Goal: Learn about a topic

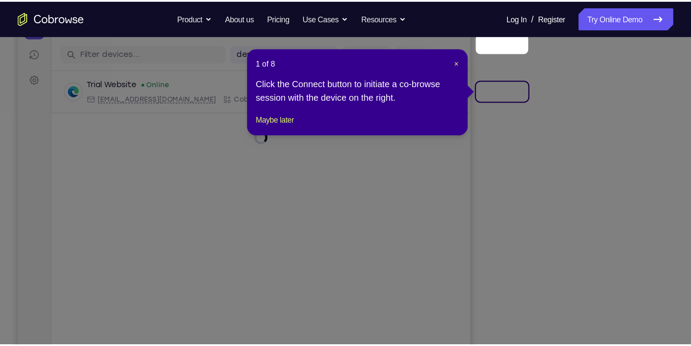
scroll to position [143, 0]
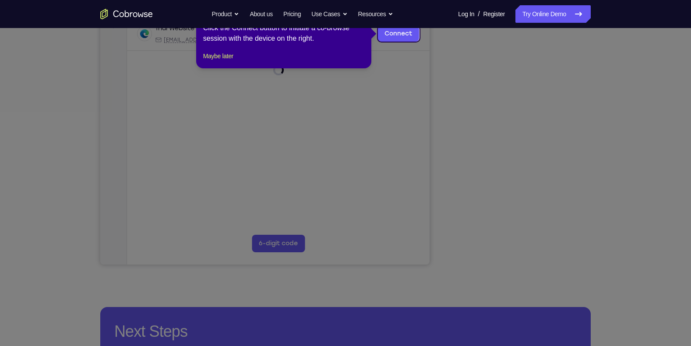
drag, startPoint x: 0, startPoint y: 0, endPoint x: 609, endPoint y: 173, distance: 632.9
click at [548, 173] on icon at bounding box center [350, 173] width 700 height 346
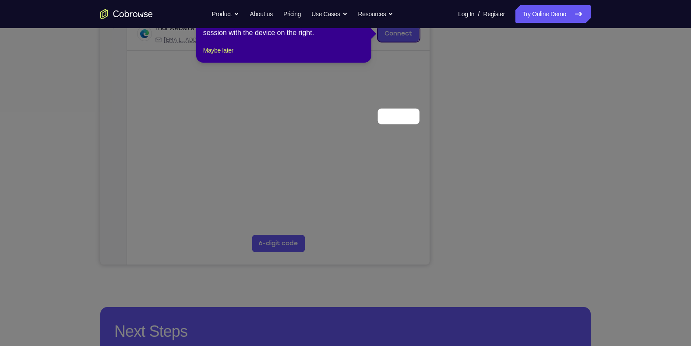
click at [362, 9] on span "×" at bounding box center [363, 5] width 4 height 7
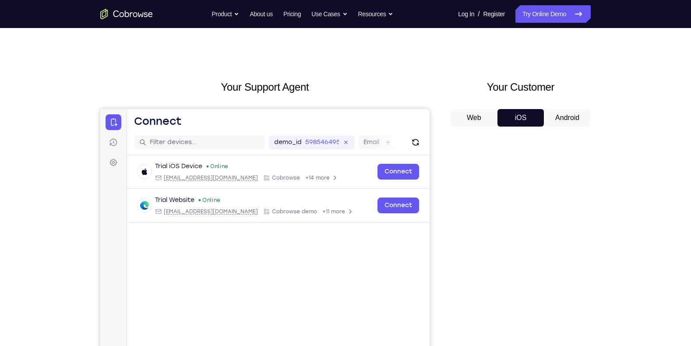
scroll to position [0, 0]
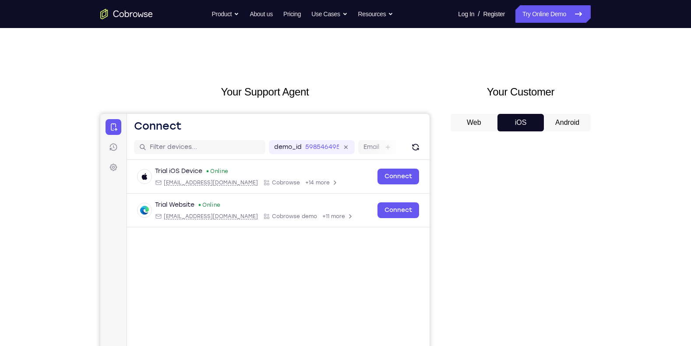
click at [548, 124] on button "Android" at bounding box center [567, 123] width 47 height 18
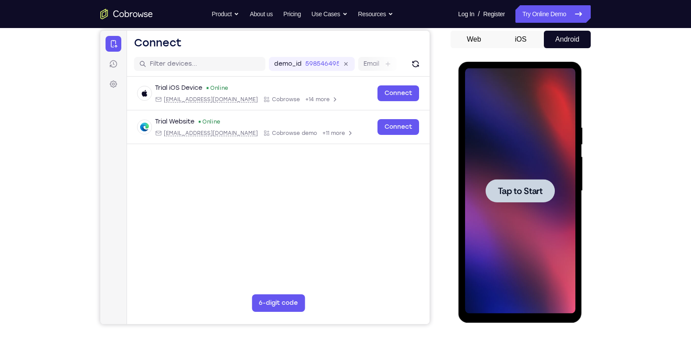
click at [513, 204] on div at bounding box center [520, 190] width 110 height 245
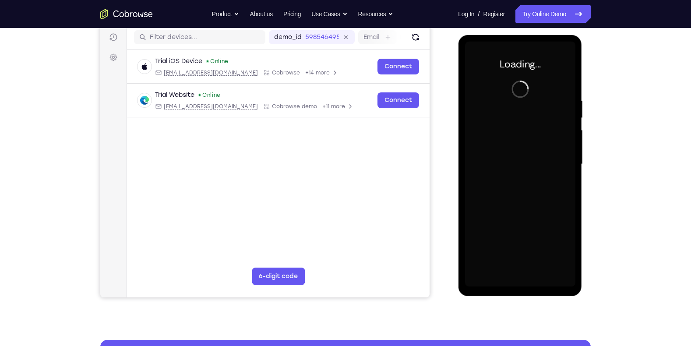
scroll to position [110, 0]
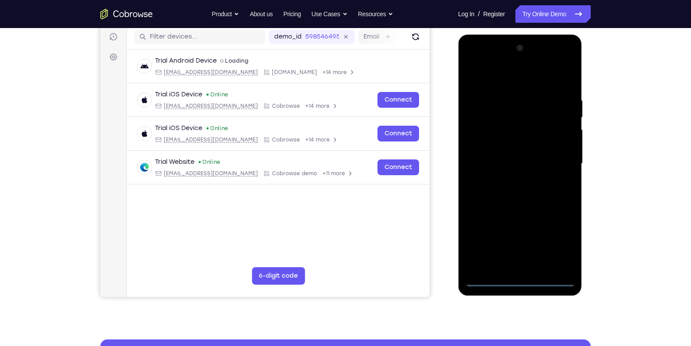
click at [470, 176] on div at bounding box center [520, 163] width 110 height 245
click at [548, 179] on div at bounding box center [520, 163] width 110 height 245
click at [519, 272] on div at bounding box center [520, 163] width 110 height 245
click at [525, 272] on div at bounding box center [520, 163] width 110 height 245
click at [548, 262] on div at bounding box center [520, 163] width 110 height 245
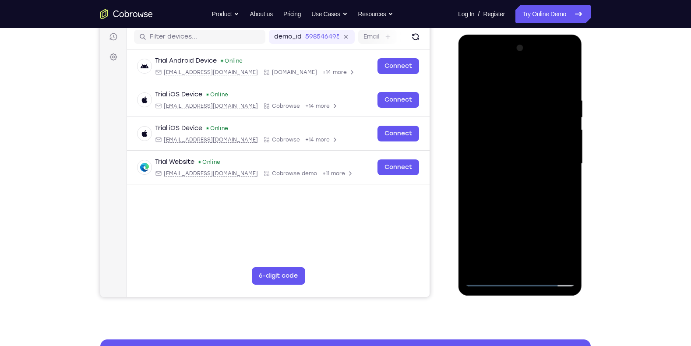
click at [548, 247] on div at bounding box center [520, 163] width 110 height 245
click at [474, 62] on div at bounding box center [520, 163] width 110 height 245
click at [548, 159] on div at bounding box center [520, 163] width 110 height 245
click at [548, 205] on div at bounding box center [520, 163] width 110 height 245
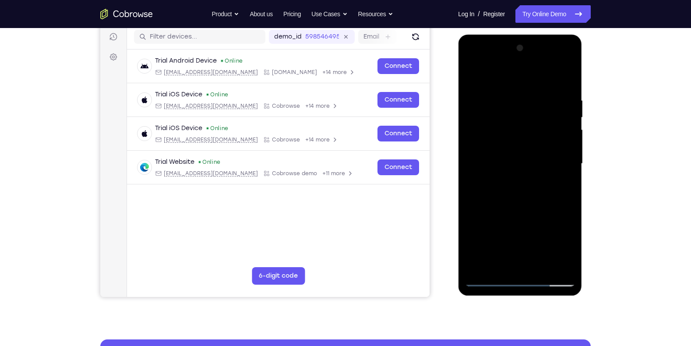
drag, startPoint x: 543, startPoint y: 191, endPoint x: 526, endPoint y: 125, distance: 67.8
click at [526, 125] on div at bounding box center [520, 163] width 110 height 245
drag, startPoint x: 552, startPoint y: 112, endPoint x: 560, endPoint y: 241, distance: 129.5
click at [548, 241] on div at bounding box center [520, 163] width 110 height 245
click at [548, 163] on div at bounding box center [520, 163] width 110 height 245
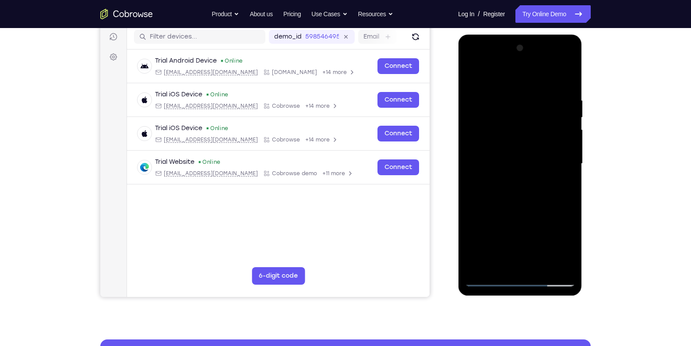
click at [511, 181] on div at bounding box center [520, 163] width 110 height 245
click at [520, 154] on div at bounding box center [520, 163] width 110 height 245
click at [509, 153] on div at bounding box center [520, 163] width 110 height 245
click at [509, 163] on div at bounding box center [520, 163] width 110 height 245
click at [515, 196] on div at bounding box center [520, 163] width 110 height 245
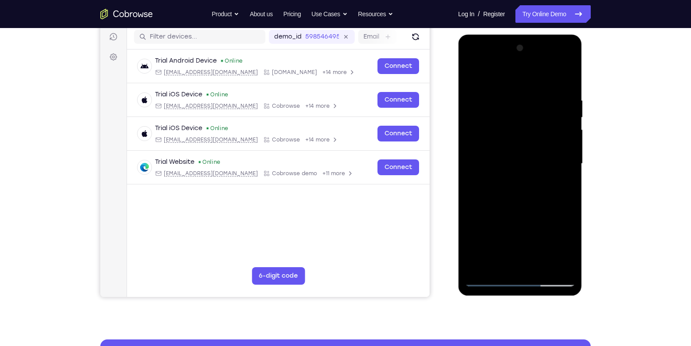
click at [526, 187] on div at bounding box center [520, 163] width 110 height 245
click at [544, 268] on div at bounding box center [520, 163] width 110 height 245
click at [525, 204] on div at bounding box center [520, 163] width 110 height 245
click at [539, 267] on div at bounding box center [520, 163] width 110 height 245
click at [525, 210] on div at bounding box center [520, 163] width 110 height 245
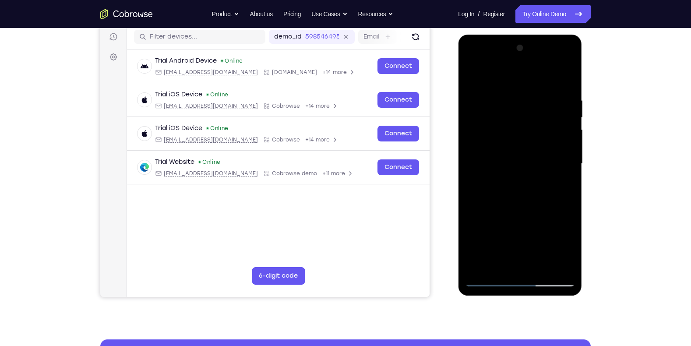
click at [526, 175] on div at bounding box center [520, 163] width 110 height 245
click at [499, 265] on div at bounding box center [520, 163] width 110 height 245
click at [548, 214] on div at bounding box center [520, 163] width 110 height 245
click at [548, 177] on div at bounding box center [520, 163] width 110 height 245
click at [475, 79] on div at bounding box center [520, 163] width 110 height 245
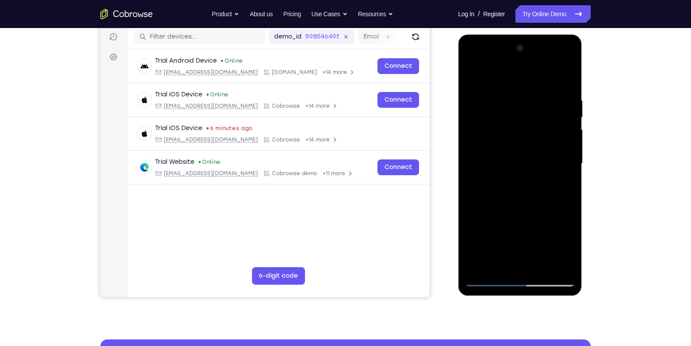
click at [514, 182] on div at bounding box center [520, 163] width 110 height 245
drag, startPoint x: 546, startPoint y: 145, endPoint x: 540, endPoint y: 236, distance: 90.4
click at [540, 236] on div at bounding box center [520, 163] width 110 height 245
click at [518, 189] on div at bounding box center [520, 163] width 110 height 245
click at [480, 80] on div at bounding box center [520, 163] width 110 height 245
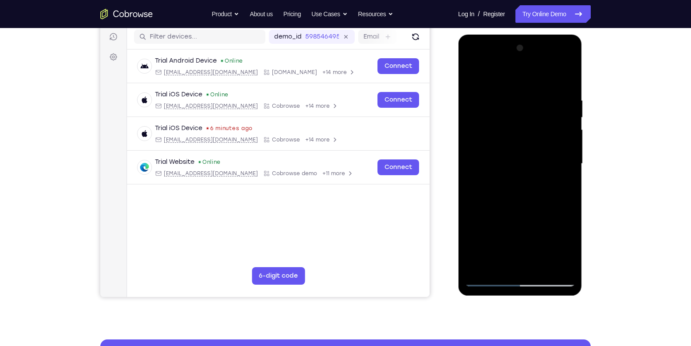
click at [483, 80] on div at bounding box center [520, 163] width 110 height 245
click at [475, 80] on div at bounding box center [520, 163] width 110 height 245
click at [548, 81] on div at bounding box center [520, 163] width 110 height 245
click at [548, 79] on div at bounding box center [520, 163] width 110 height 245
click at [548, 78] on div at bounding box center [520, 163] width 110 height 245
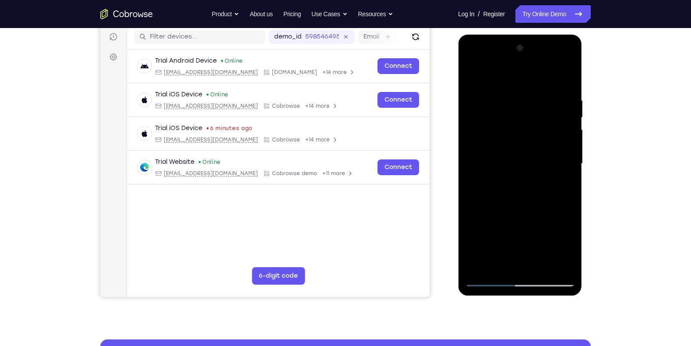
click at [492, 272] on div at bounding box center [520, 163] width 110 height 245
click at [489, 272] on div at bounding box center [520, 163] width 110 height 245
click at [518, 62] on div at bounding box center [520, 163] width 110 height 245
drag, startPoint x: 544, startPoint y: 195, endPoint x: 528, endPoint y: 120, distance: 75.7
click at [528, 120] on div at bounding box center [520, 163] width 110 height 245
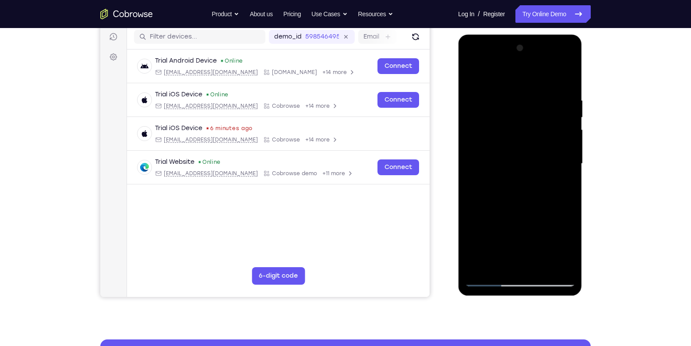
drag, startPoint x: 557, startPoint y: 113, endPoint x: 556, endPoint y: 167, distance: 53.9
click at [548, 167] on div at bounding box center [520, 163] width 110 height 245
click at [548, 104] on div at bounding box center [520, 163] width 110 height 245
click at [526, 156] on div at bounding box center [520, 163] width 110 height 245
click at [520, 61] on div at bounding box center [520, 163] width 110 height 245
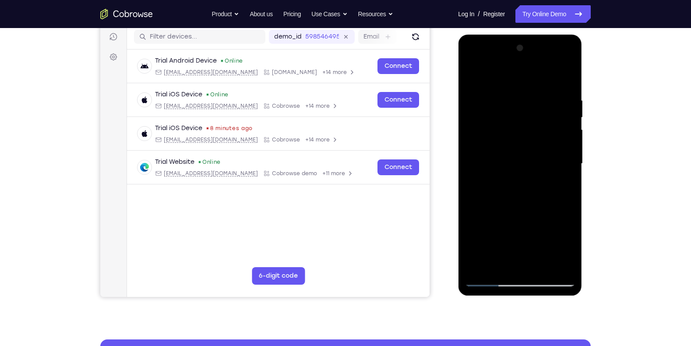
click at [548, 75] on div at bounding box center [520, 163] width 110 height 245
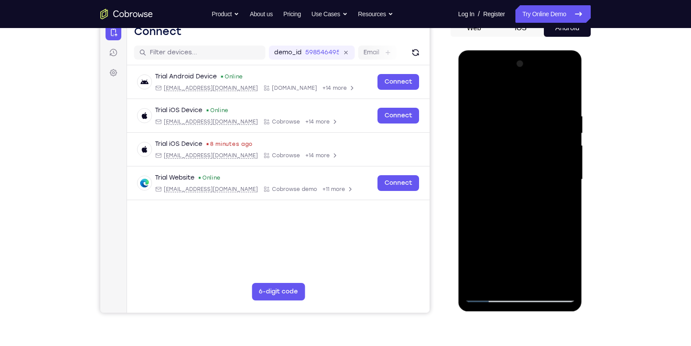
scroll to position [94, 0]
click at [512, 182] on div at bounding box center [520, 179] width 110 height 245
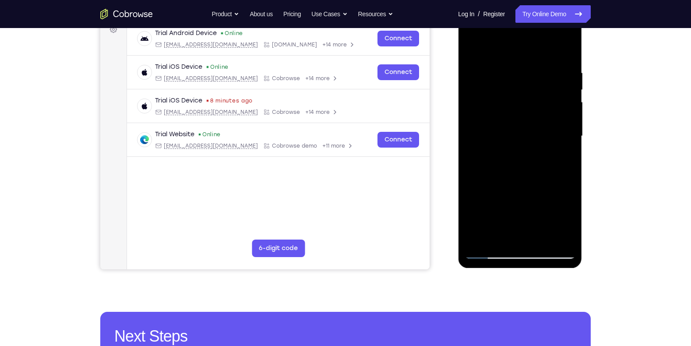
scroll to position [138, 0]
click at [491, 254] on div at bounding box center [520, 135] width 110 height 245
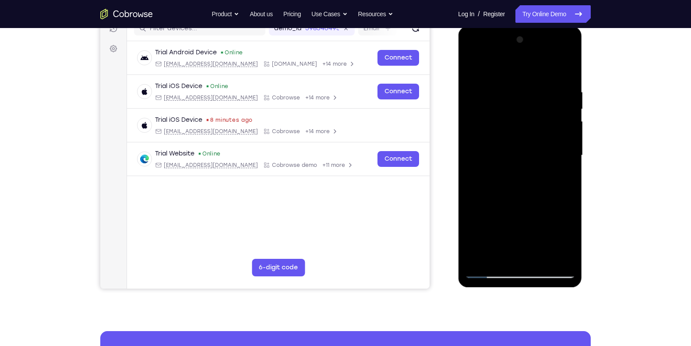
scroll to position [118, 0]
click at [494, 272] on div at bounding box center [520, 155] width 110 height 245
click at [541, 260] on div at bounding box center [520, 155] width 110 height 245
drag, startPoint x: 521, startPoint y: 152, endPoint x: 506, endPoint y: 172, distance: 24.8
click at [506, 172] on div at bounding box center [520, 155] width 110 height 245
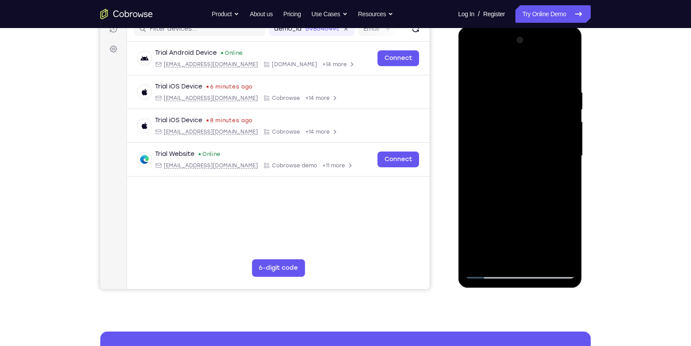
click at [506, 172] on div at bounding box center [520, 155] width 110 height 245
click at [548, 183] on div at bounding box center [520, 155] width 110 height 245
drag, startPoint x: 533, startPoint y: 112, endPoint x: 538, endPoint y: 192, distance: 80.7
click at [538, 192] on div at bounding box center [520, 155] width 110 height 245
click at [513, 151] on div at bounding box center [520, 155] width 110 height 245
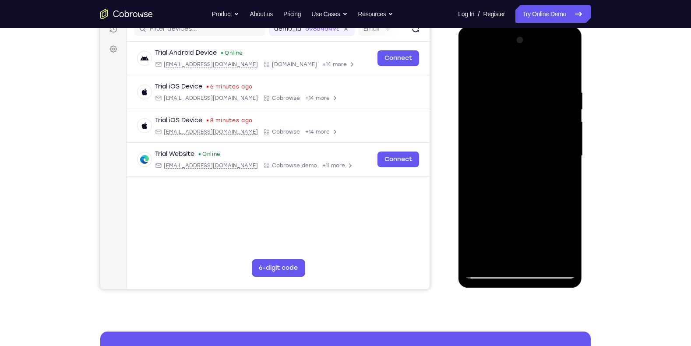
click at [548, 70] on div at bounding box center [520, 155] width 110 height 245
click at [498, 97] on div at bounding box center [520, 155] width 110 height 245
click at [484, 72] on div at bounding box center [520, 155] width 110 height 245
click at [548, 70] on div at bounding box center [520, 155] width 110 height 245
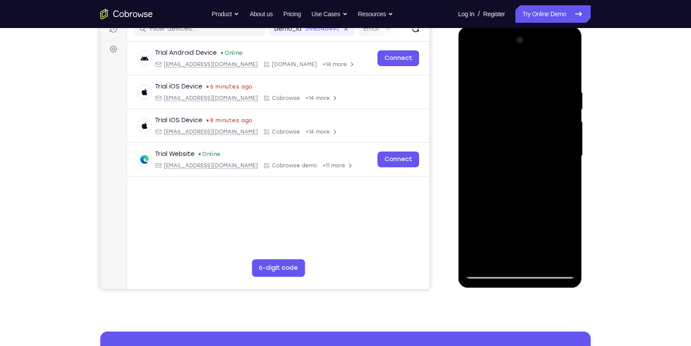
scroll to position [136, 0]
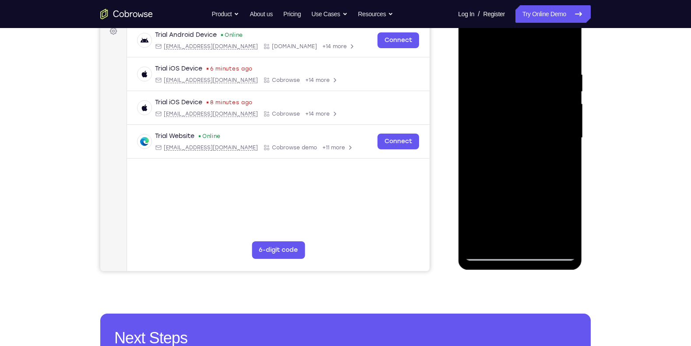
click at [486, 255] on div at bounding box center [520, 137] width 110 height 245
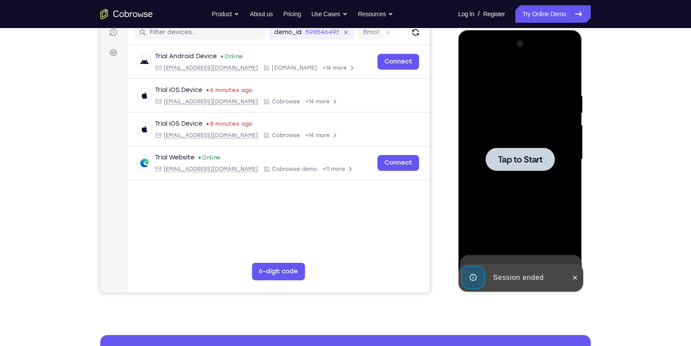
scroll to position [114, 0]
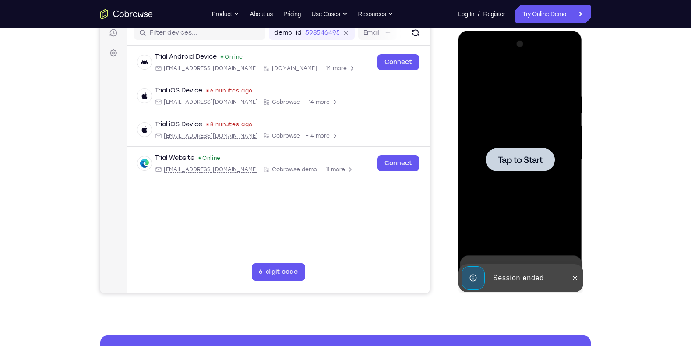
click at [523, 131] on div at bounding box center [520, 159] width 110 height 245
click at [481, 171] on div at bounding box center [520, 159] width 110 height 245
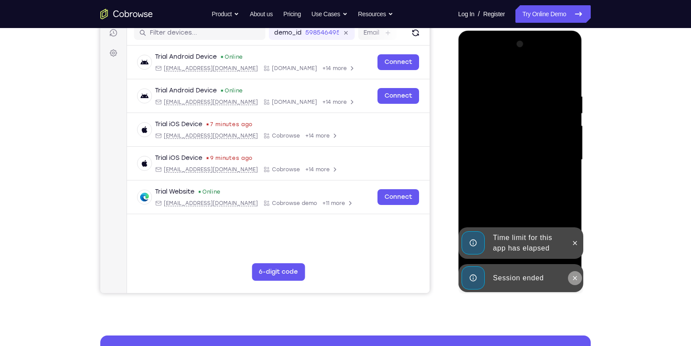
click at [548, 272] on button at bounding box center [575, 278] width 14 height 14
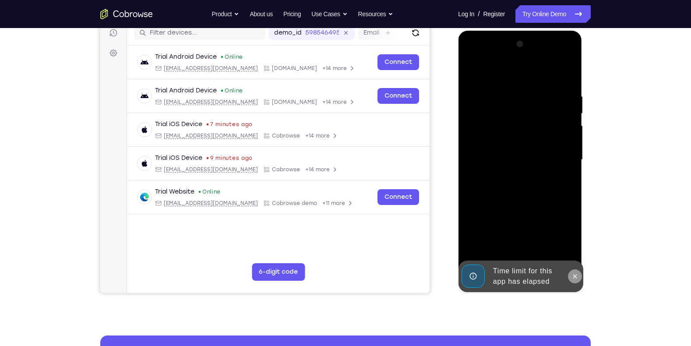
click at [548, 242] on div at bounding box center [520, 159] width 110 height 245
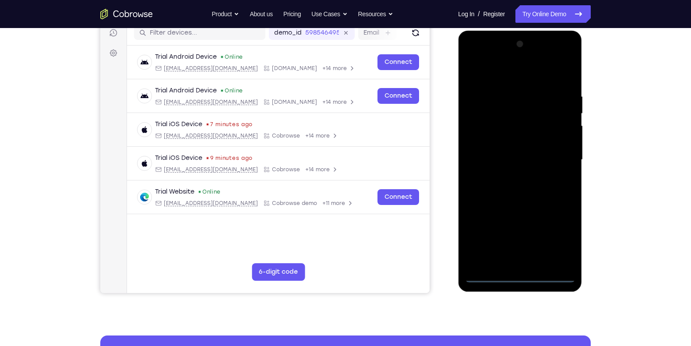
click at [526, 272] on div at bounding box center [520, 159] width 110 height 245
click at [520, 256] on div at bounding box center [520, 159] width 110 height 245
click at [548, 258] on div at bounding box center [520, 159] width 110 height 245
click at [548, 235] on div at bounding box center [520, 159] width 110 height 245
click at [502, 73] on div at bounding box center [520, 159] width 110 height 245
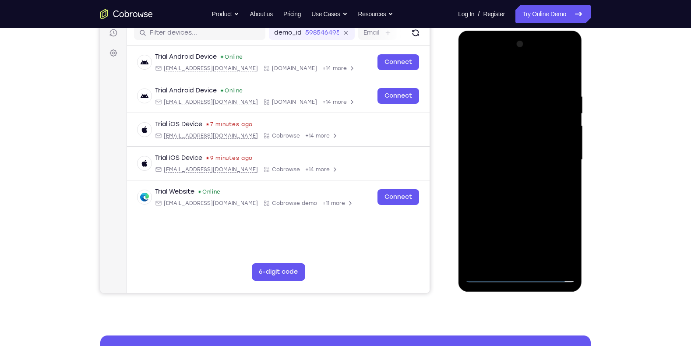
click at [506, 118] on div at bounding box center [520, 159] width 110 height 245
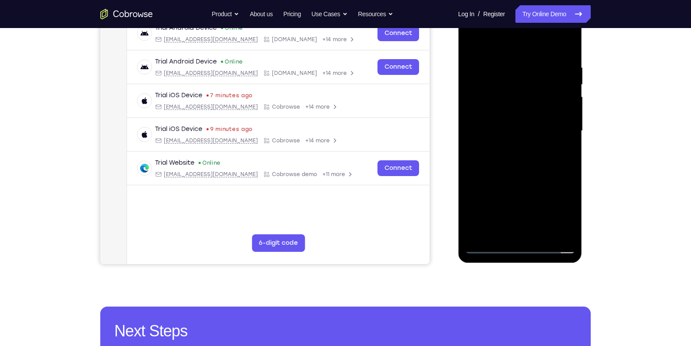
scroll to position [144, 0]
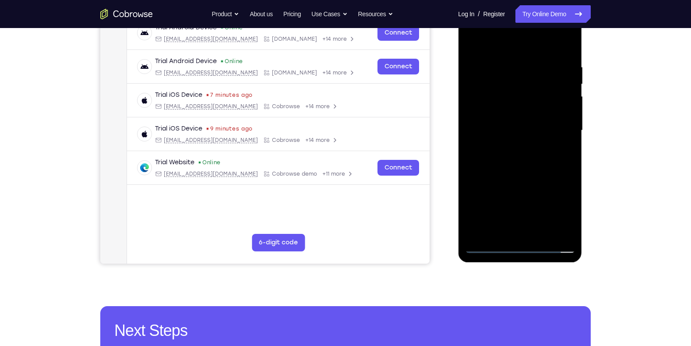
click at [484, 101] on div at bounding box center [520, 130] width 110 height 245
drag, startPoint x: 566, startPoint y: 192, endPoint x: 559, endPoint y: 137, distance: 55.5
click at [548, 137] on div at bounding box center [520, 130] width 110 height 245
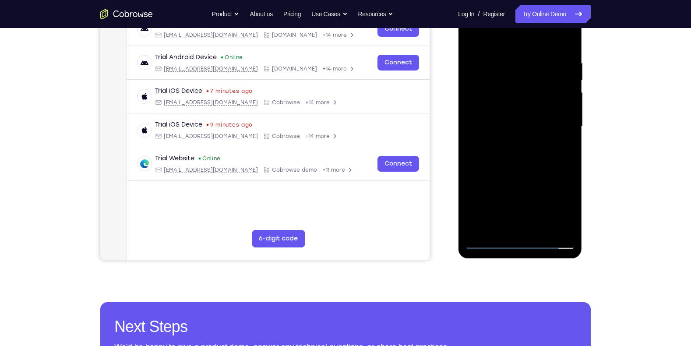
scroll to position [147, 0]
drag, startPoint x: 539, startPoint y: 166, endPoint x: 538, endPoint y: 84, distance: 82.8
click at [538, 84] on div at bounding box center [520, 126] width 110 height 245
drag, startPoint x: 537, startPoint y: 162, endPoint x: 524, endPoint y: 112, distance: 51.4
click at [524, 112] on div at bounding box center [520, 126] width 110 height 245
